Goal: Transaction & Acquisition: Download file/media

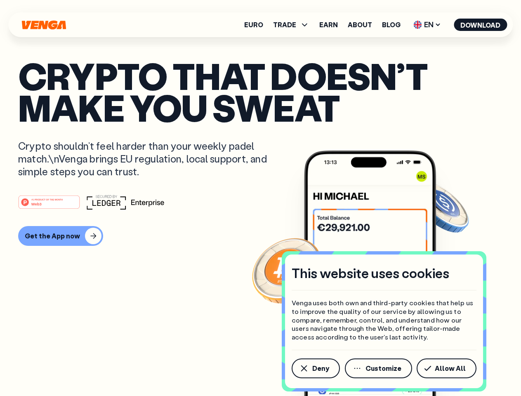
click at [260, 198] on div "#1 PRODUCT OF THE MONTH Web3" at bounding box center [260, 202] width 485 height 15
click at [315, 369] on span "Deny" at bounding box center [320, 368] width 17 height 7
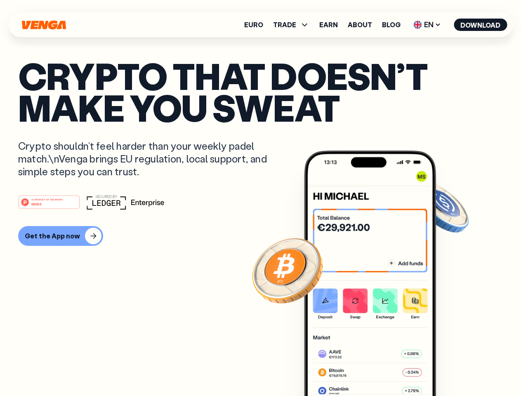
click at [379, 369] on img at bounding box center [370, 289] width 132 height 277
click at [448, 369] on article "Crypto that doesn’t make you sweat Crypto shouldn’t feel harder than your weekl…" at bounding box center [260, 215] width 485 height 310
click at [294, 25] on span "TRADE" at bounding box center [284, 24] width 23 height 7
click at [428, 25] on span "EN" at bounding box center [427, 24] width 33 height 13
click at [481, 25] on button "Download" at bounding box center [480, 25] width 53 height 12
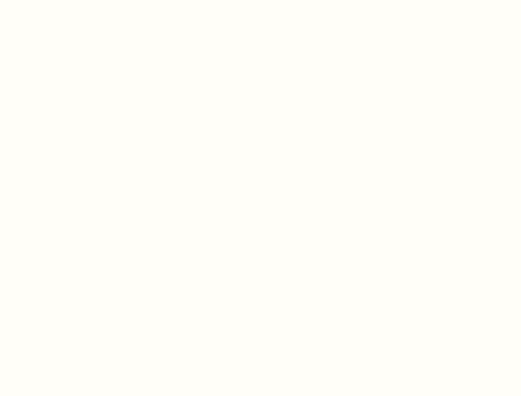
click at [260, 0] on html "This website uses cookies Venga uses both own and third-party cookies that help…" at bounding box center [260, 0] width 521 height 0
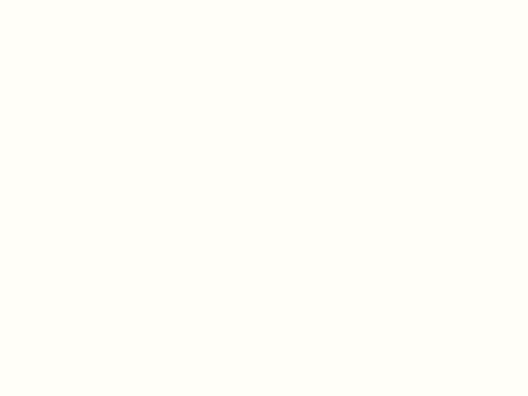
click at [59, 0] on html "This website uses cookies Venga uses both own and third-party cookies that help…" at bounding box center [264, 0] width 528 height 0
click at [50, 0] on html "This website uses cookies Venga uses both own and third-party cookies that help…" at bounding box center [264, 0] width 528 height 0
